Goal: Navigation & Orientation: Find specific page/section

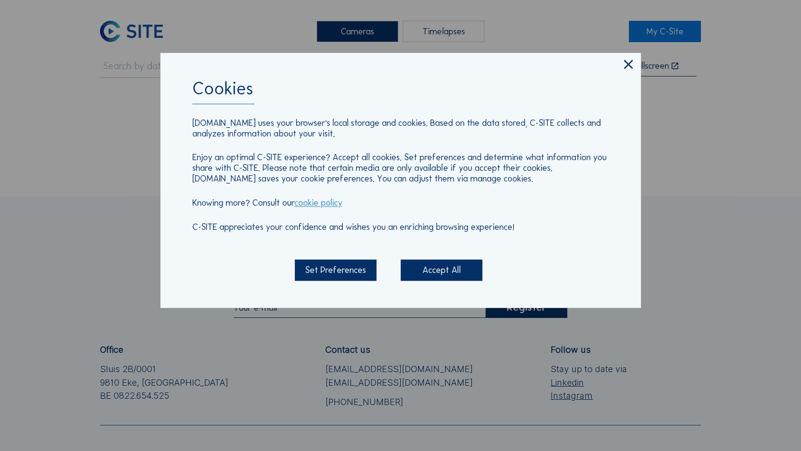
click at [621, 69] on icon at bounding box center [628, 65] width 15 height 15
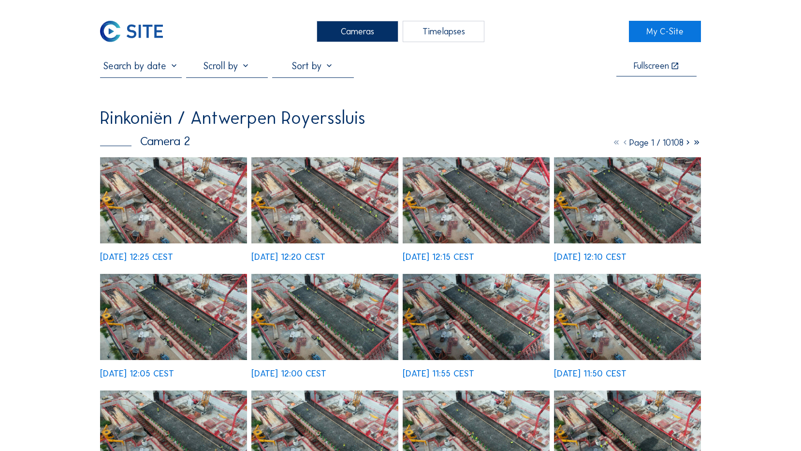
click at [141, 35] on img at bounding box center [131, 31] width 63 height 21
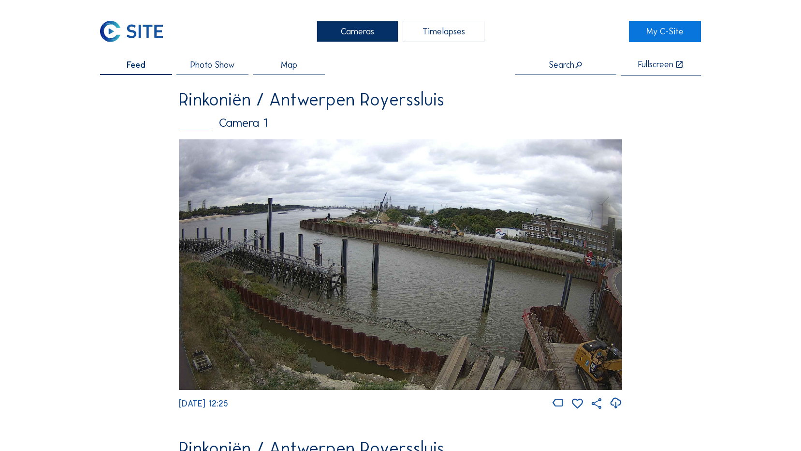
click at [416, 248] on img at bounding box center [400, 264] width 443 height 251
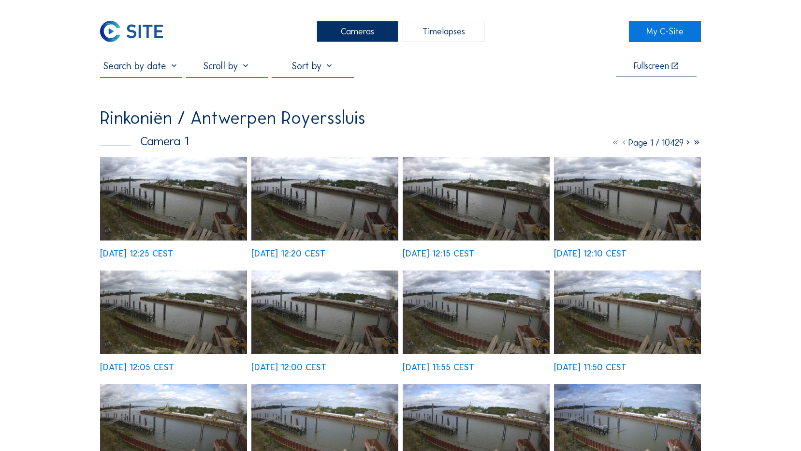
click at [170, 193] on img at bounding box center [173, 198] width 147 height 83
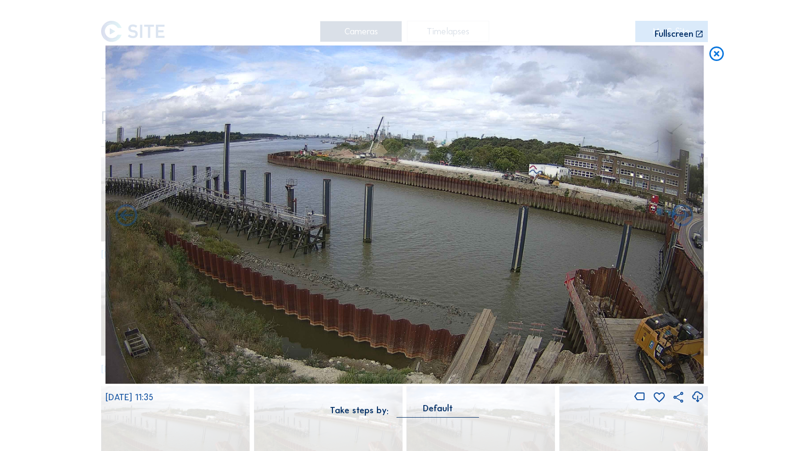
click at [548, 231] on img at bounding box center [404, 214] width 598 height 338
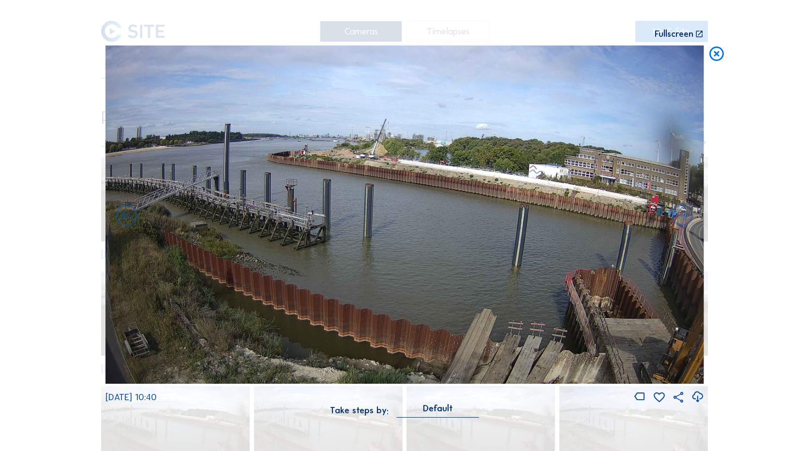
click at [720, 53] on icon at bounding box center [716, 54] width 17 height 18
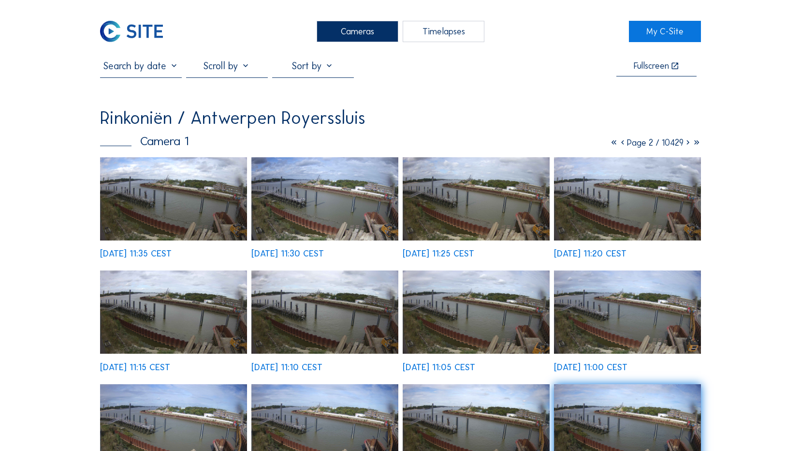
click at [145, 22] on img at bounding box center [131, 31] width 63 height 21
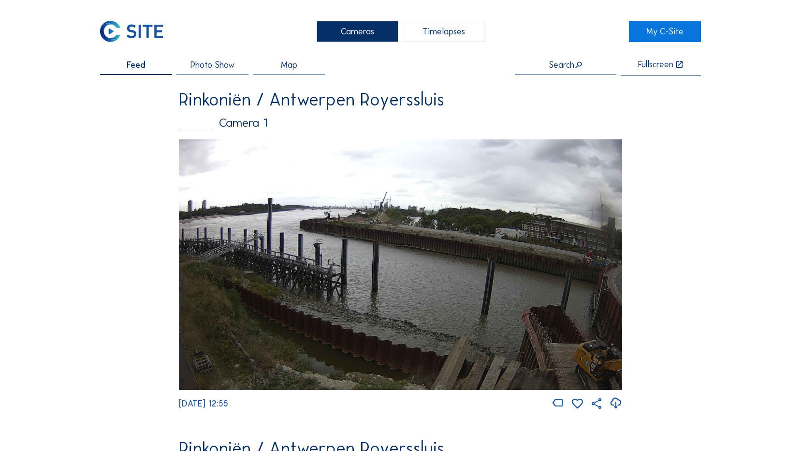
click at [435, 235] on img at bounding box center [400, 264] width 443 height 251
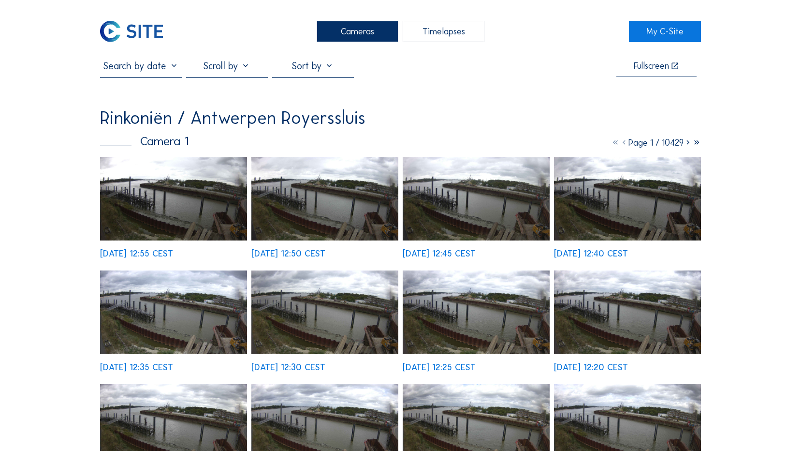
click at [327, 217] on img at bounding box center [324, 198] width 147 height 83
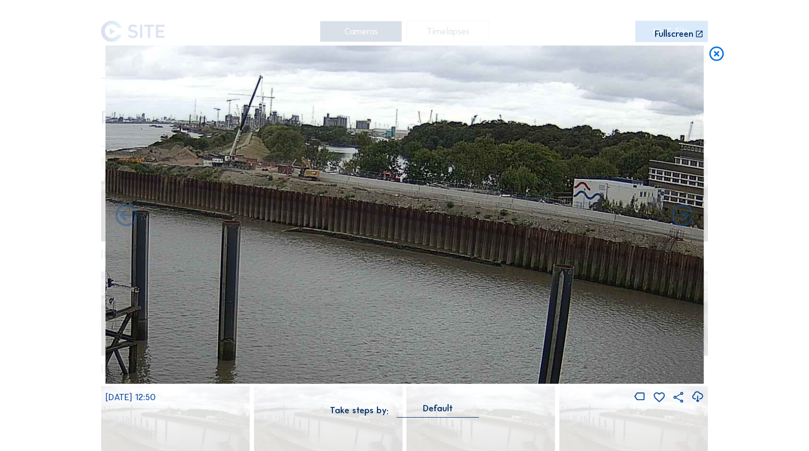
drag, startPoint x: 367, startPoint y: 206, endPoint x: 509, endPoint y: 237, distance: 145.6
click at [509, 237] on img at bounding box center [404, 214] width 598 height 338
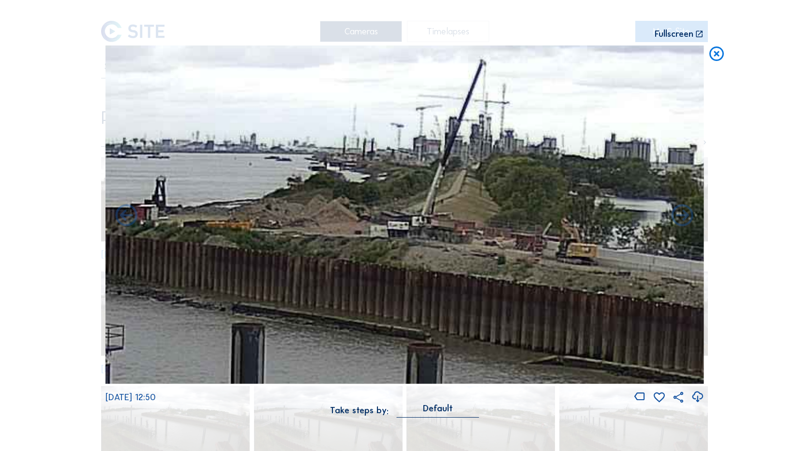
drag, startPoint x: 567, startPoint y: 262, endPoint x: 607, endPoint y: 270, distance: 40.9
click at [607, 270] on img at bounding box center [404, 214] width 598 height 338
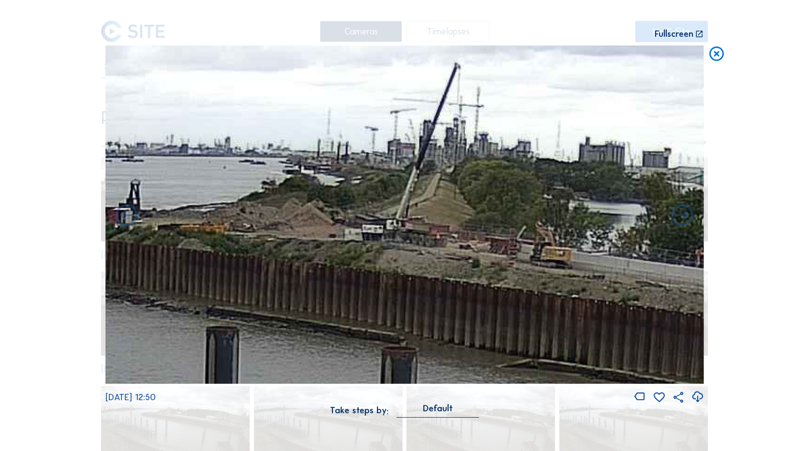
drag, startPoint x: 606, startPoint y: 268, endPoint x: 581, endPoint y: 272, distance: 25.9
click at [581, 272] on img at bounding box center [404, 214] width 598 height 338
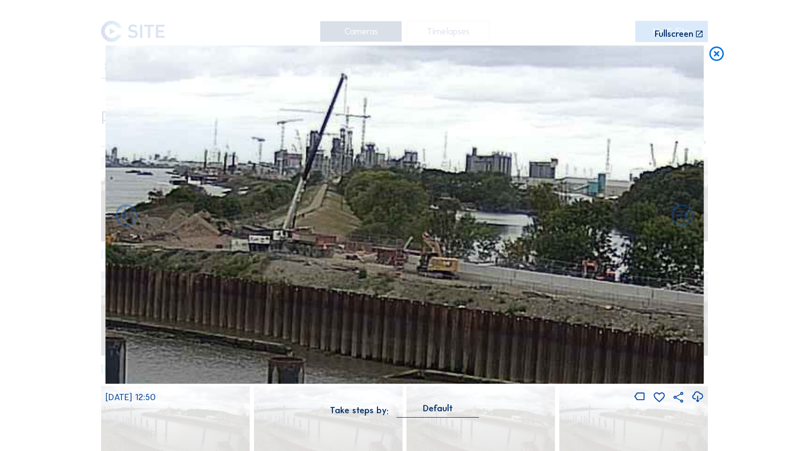
drag, startPoint x: 582, startPoint y: 272, endPoint x: 469, endPoint y: 283, distance: 113.7
click at [469, 283] on img at bounding box center [404, 214] width 598 height 338
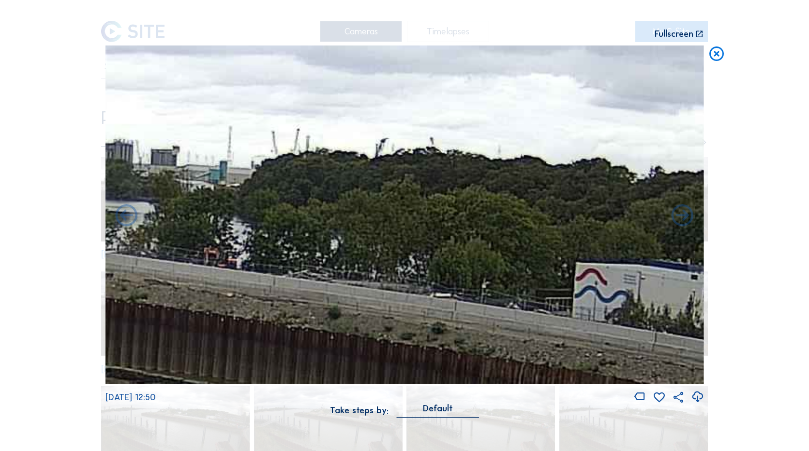
drag, startPoint x: 561, startPoint y: 310, endPoint x: 186, endPoint y: 297, distance: 375.0
click at [186, 297] on img at bounding box center [404, 214] width 598 height 338
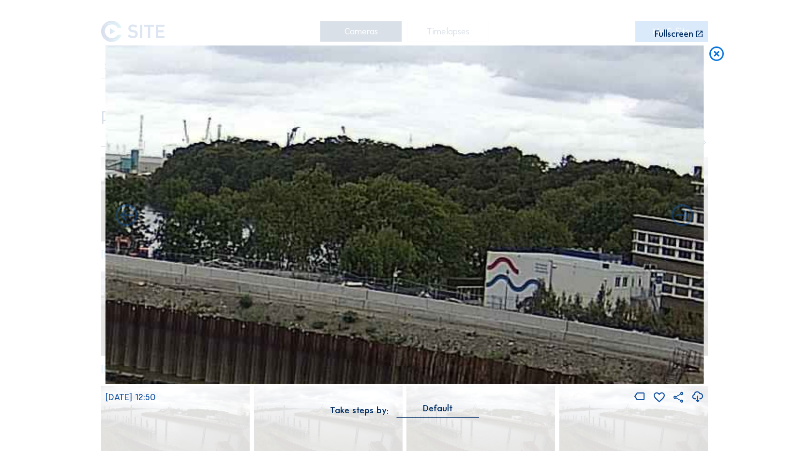
drag, startPoint x: 560, startPoint y: 320, endPoint x: 154, endPoint y: 257, distance: 410.1
click at [154, 257] on img at bounding box center [404, 214] width 598 height 338
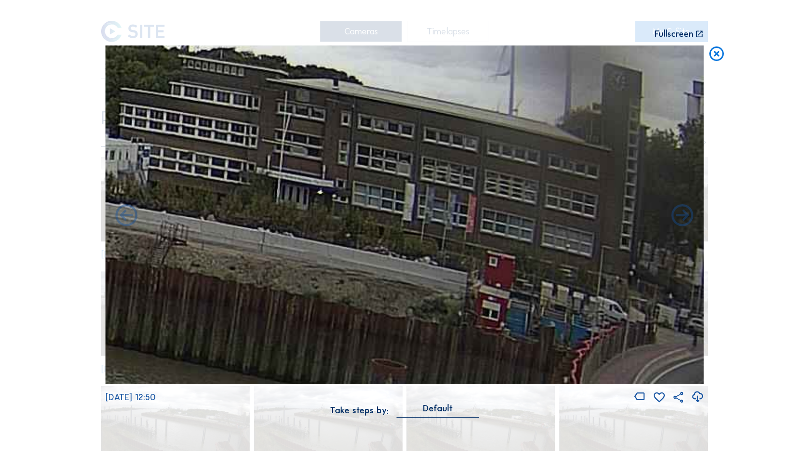
drag, startPoint x: 459, startPoint y: 317, endPoint x: 810, endPoint y: 257, distance: 355.7
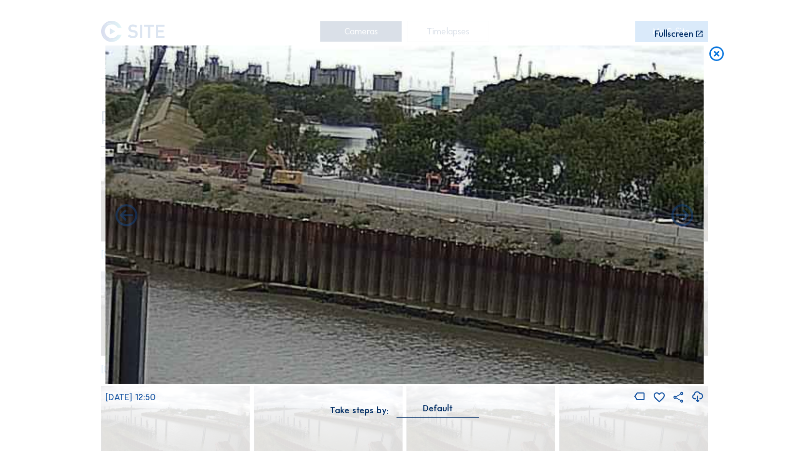
drag, startPoint x: 528, startPoint y: 276, endPoint x: 682, endPoint y: 325, distance: 162.4
click at [682, 325] on img at bounding box center [404, 214] width 598 height 338
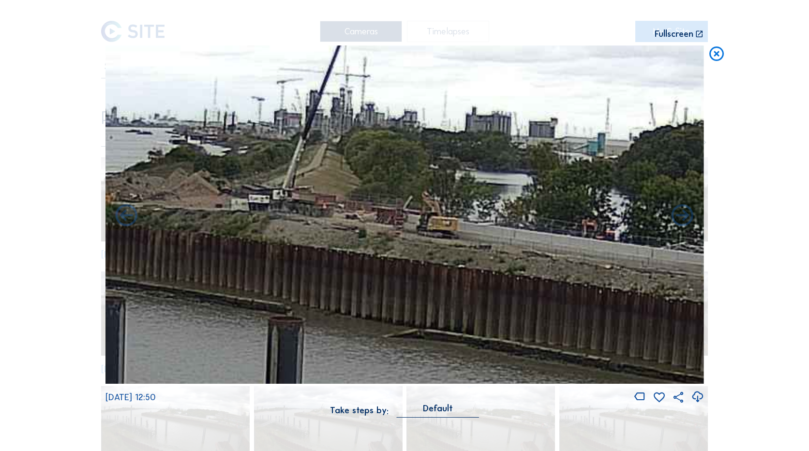
drag, startPoint x: 578, startPoint y: 280, endPoint x: 618, endPoint y: 286, distance: 40.6
click at [618, 286] on img at bounding box center [404, 214] width 598 height 338
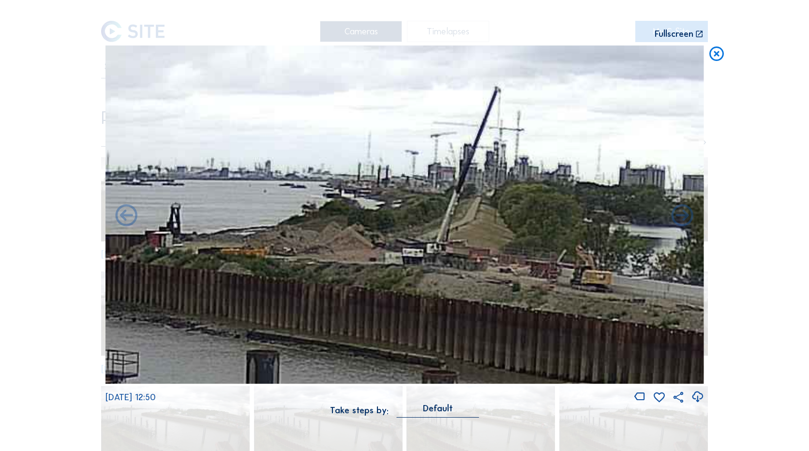
drag, startPoint x: 337, startPoint y: 277, endPoint x: 407, endPoint y: 300, distance: 73.7
click at [407, 300] on img at bounding box center [404, 214] width 598 height 338
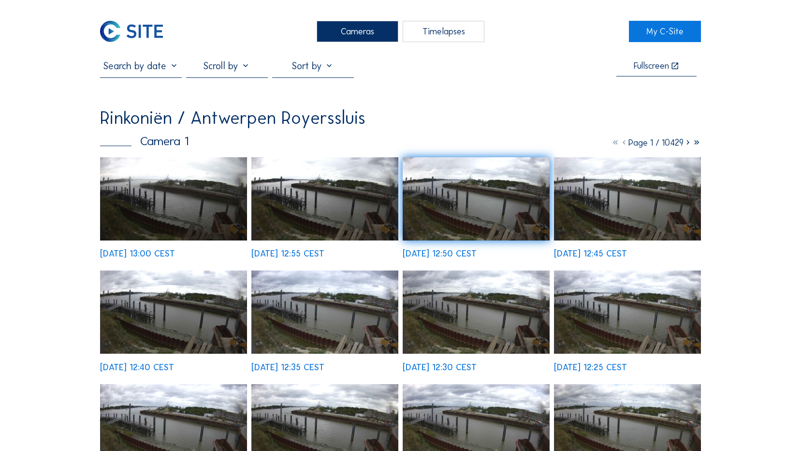
click at [154, 36] on img at bounding box center [131, 31] width 63 height 21
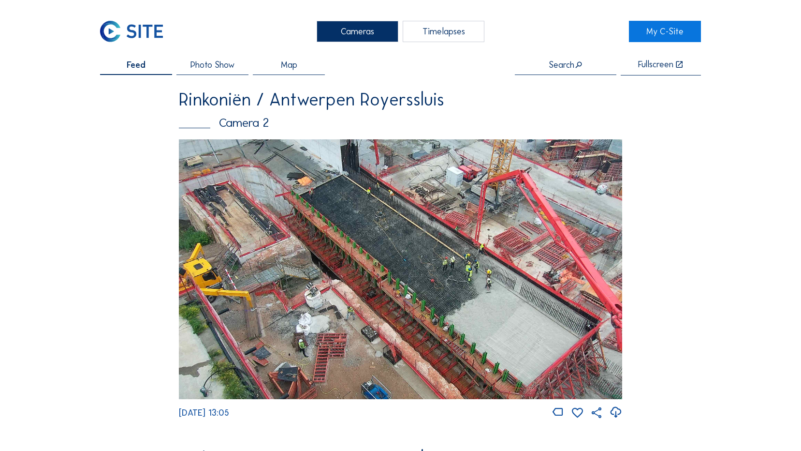
click at [141, 31] on img at bounding box center [131, 31] width 63 height 21
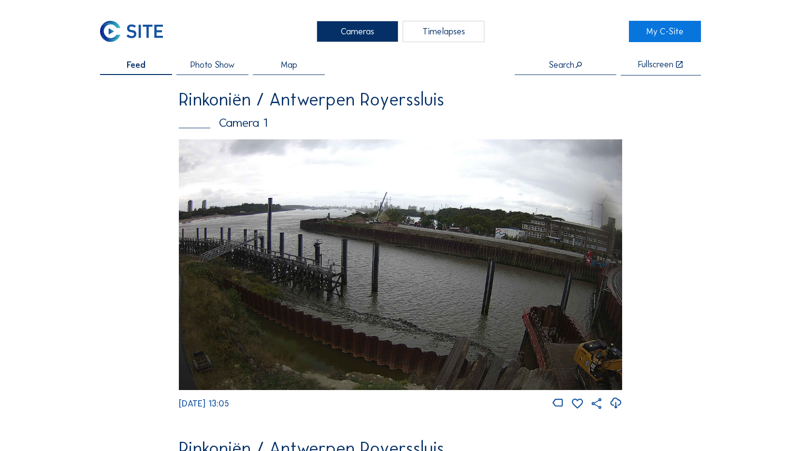
click at [433, 242] on img at bounding box center [400, 264] width 443 height 251
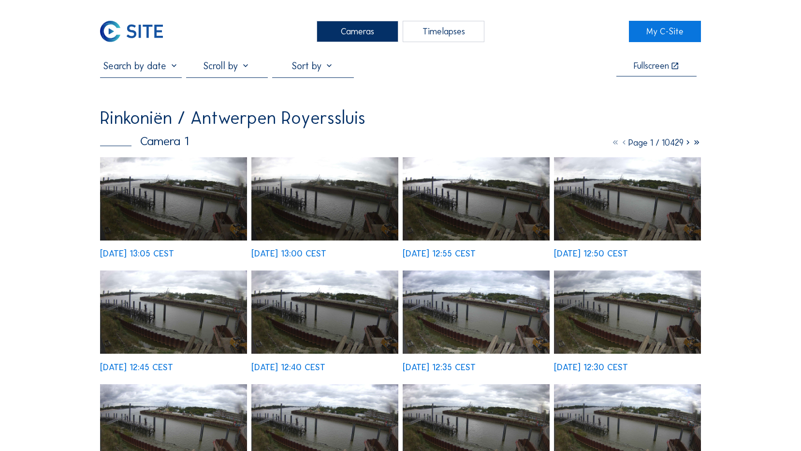
click at [345, 219] on img at bounding box center [324, 198] width 147 height 83
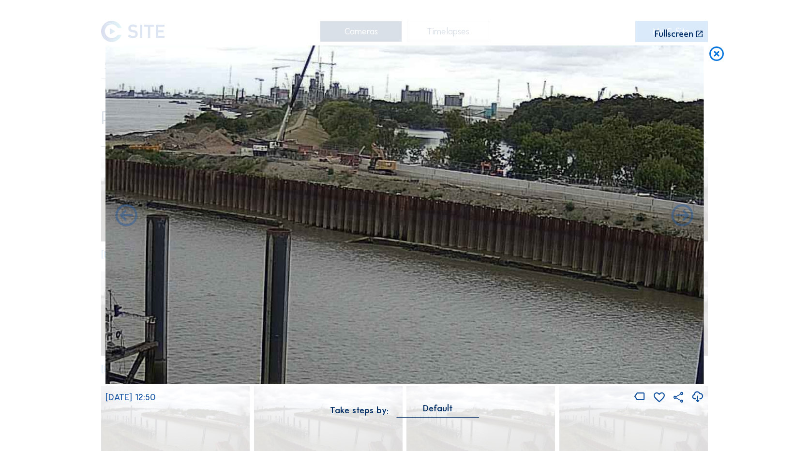
drag, startPoint x: 461, startPoint y: 189, endPoint x: 556, endPoint y: 192, distance: 95.3
click at [556, 192] on img at bounding box center [404, 214] width 598 height 338
